Goal: Task Accomplishment & Management: Complete application form

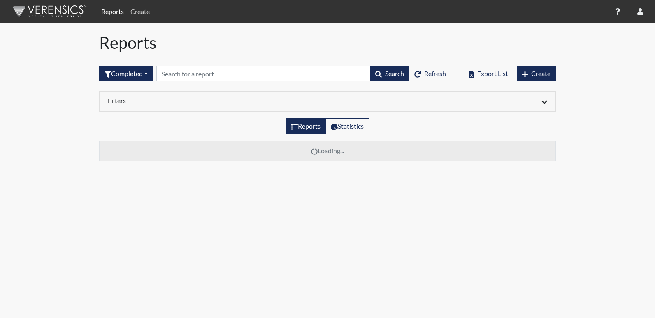
click at [139, 8] on link "Create" at bounding box center [140, 11] width 26 height 16
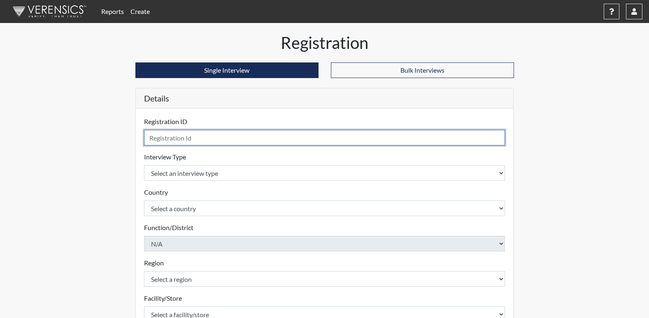
click at [187, 138] on input "text" at bounding box center [324, 138] width 361 height 16
click at [229, 139] on input "text" at bounding box center [324, 138] width 361 height 16
click at [204, 138] on input "text" at bounding box center [324, 138] width 361 height 16
type input "atw2427"
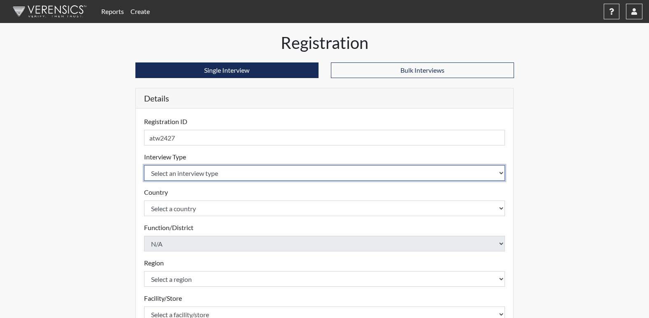
click at [188, 172] on select "Select an interview type Corrections Pre-Employment" at bounding box center [324, 173] width 361 height 16
select select "ff733e93-e1bf-11ea-9c9f-0eff0cf7eb8f"
click at [144, 165] on select "Select an interview type Corrections Pre-Employment" at bounding box center [324, 173] width 361 height 16
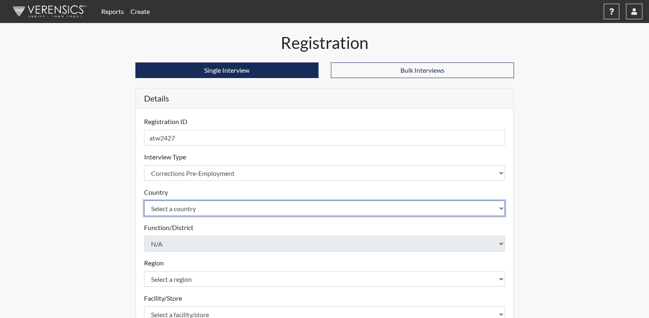
click at [174, 213] on select "Select a country [GEOGRAPHIC_DATA] [GEOGRAPHIC_DATA]" at bounding box center [324, 209] width 361 height 16
select select "united-states-of-[GEOGRAPHIC_DATA]"
click at [144, 201] on select "Select a country [GEOGRAPHIC_DATA] [GEOGRAPHIC_DATA]" at bounding box center [324, 209] width 361 height 16
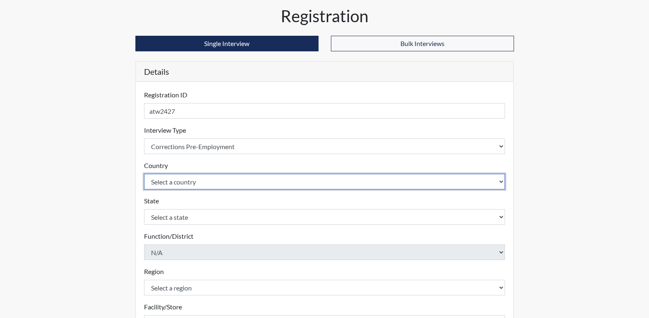
scroll to position [41, 0]
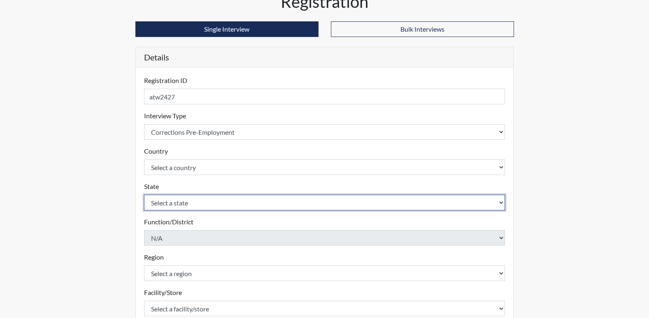
click at [191, 200] on select "Select a state [US_STATE] [US_STATE] [US_STATE] [US_STATE] [US_STATE] [US_STATE…" at bounding box center [324, 203] width 361 height 16
select select "GA"
click at [144, 195] on select "Select a state [US_STATE] [US_STATE] [US_STATE] [US_STATE] [US_STATE] [US_STATE…" at bounding box center [324, 203] width 361 height 16
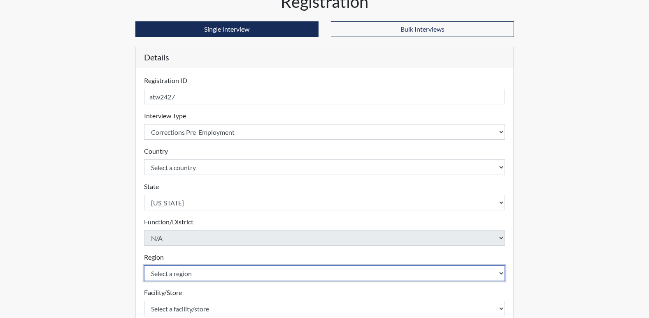
click at [182, 272] on select "Select a region [GEOGRAPHIC_DATA]" at bounding box center [324, 274] width 361 height 16
select select "51976826-f18e-4b67-8d3b-b0a0fa2f97ff"
click at [144, 266] on select "Select a region [GEOGRAPHIC_DATA]" at bounding box center [324, 274] width 361 height 16
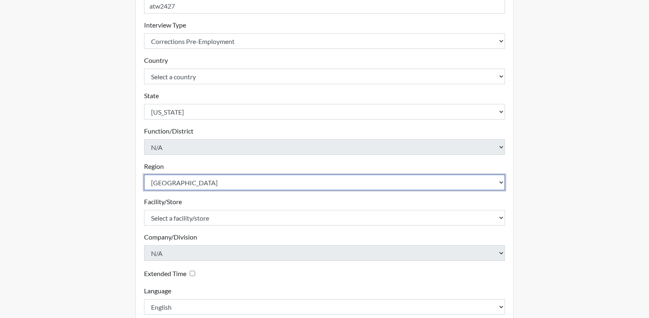
scroll to position [165, 0]
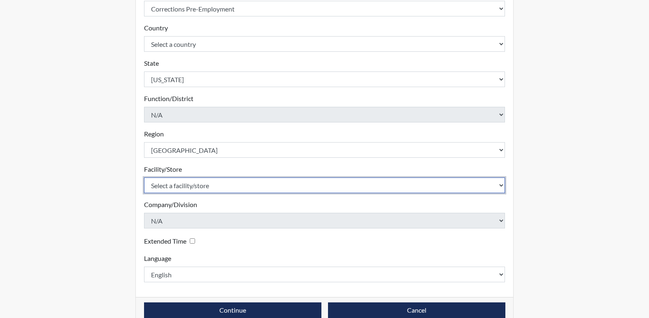
click at [188, 187] on select "Select a facility/store [PERSON_NAME]" at bounding box center [324, 186] width 361 height 16
select select "26626ab7-56a1-437f-96f2-2870d0fac929"
click at [144, 178] on select "Select a facility/store [PERSON_NAME]" at bounding box center [324, 186] width 361 height 16
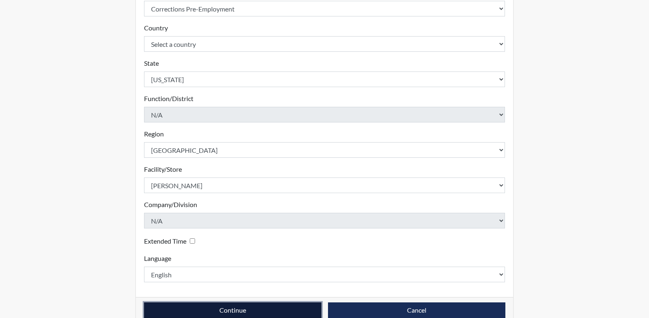
click at [246, 309] on button "Continue" at bounding box center [232, 311] width 177 height 16
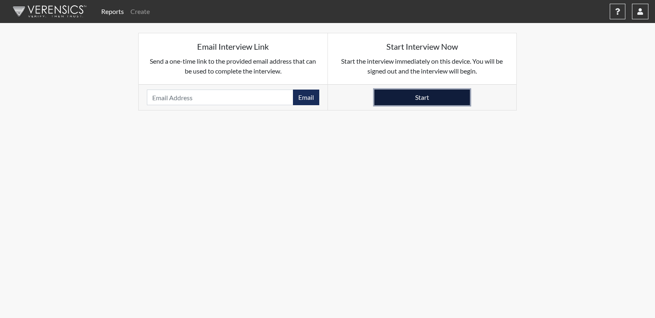
click at [424, 100] on button "Start" at bounding box center [421, 98] width 95 height 16
